Goal: Information Seeking & Learning: Learn about a topic

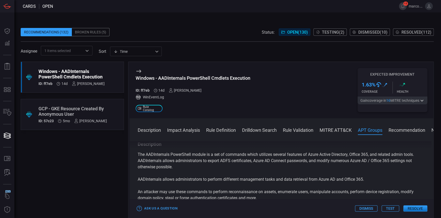
scroll to position [689, 0]
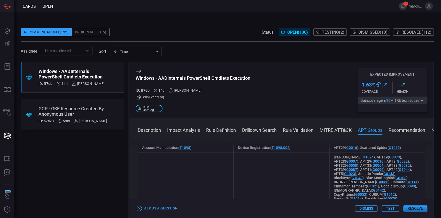
click at [71, 106] on div "GCP - GKE Resource Created By Anonymous User" at bounding box center [73, 111] width 68 height 11
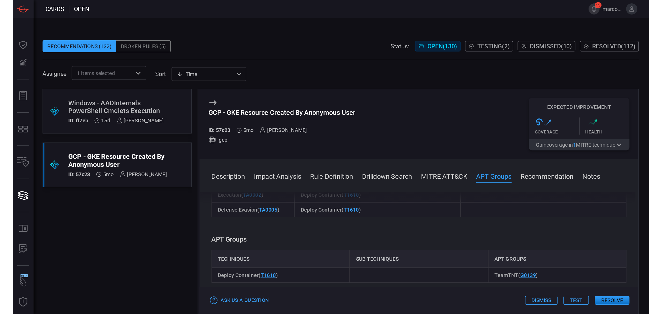
scroll to position [448, 0]
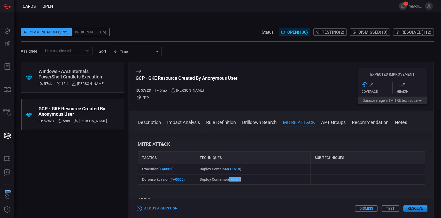
drag, startPoint x: 240, startPoint y: 185, endPoint x: 227, endPoint y: 185, distance: 12.9
click at [227, 181] on span "Deploy Container ( T1610 )" at bounding box center [220, 179] width 42 height 4
copy span "( T1610 )"
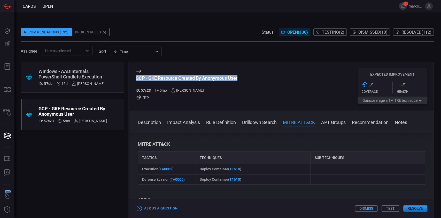
drag, startPoint x: 250, startPoint y: 78, endPoint x: 135, endPoint y: 81, distance: 115.3
click at [135, 81] on div "GCP - GKE Resource Created By Anonymous User ID: 57c23 5mo [PERSON_NAME] gcp Ex…" at bounding box center [281, 86] width 304 height 49
copy div "GCP - GKE Resource Created By Anonymous User"
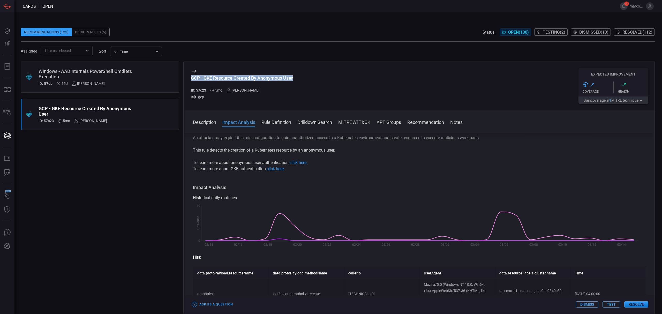
scroll to position [0, 0]
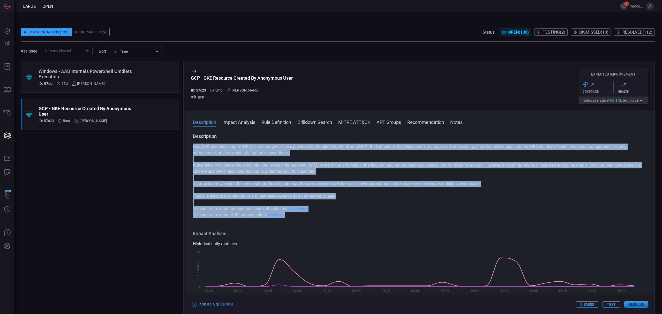
drag, startPoint x: 193, startPoint y: 146, endPoint x: 289, endPoint y: 214, distance: 117.9
click at [289, 214] on div "Google Kubernetes Engine (GKE) is a managed service provided by Google Cloud Pl…" at bounding box center [419, 180] width 453 height 74
copy div "Google Kubernetes Engine (GKE) is a managed service provided by Google Cloud Pl…"
click at [382, 214] on p "To learn more about GKE authentication, click here." at bounding box center [419, 215] width 453 height 6
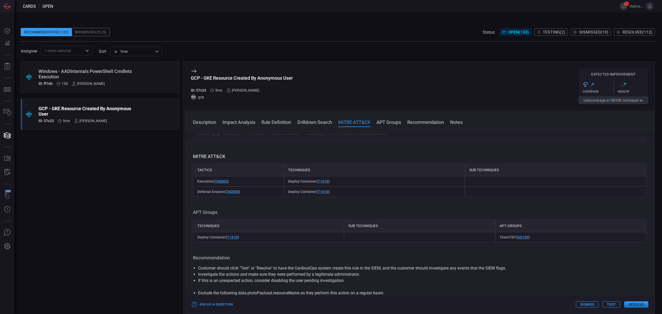
scroll to position [344, 0]
